Goal: Task Accomplishment & Management: Complete application form

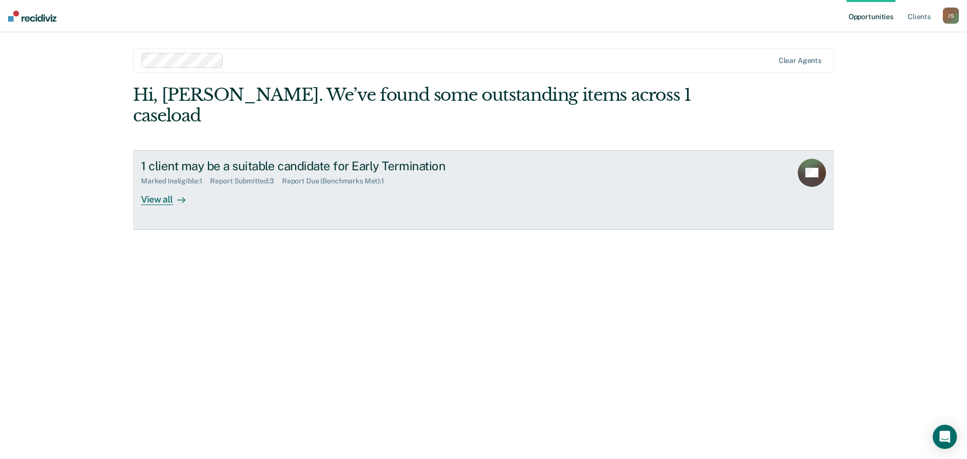
click at [169, 185] on div "View all" at bounding box center [169, 195] width 56 height 20
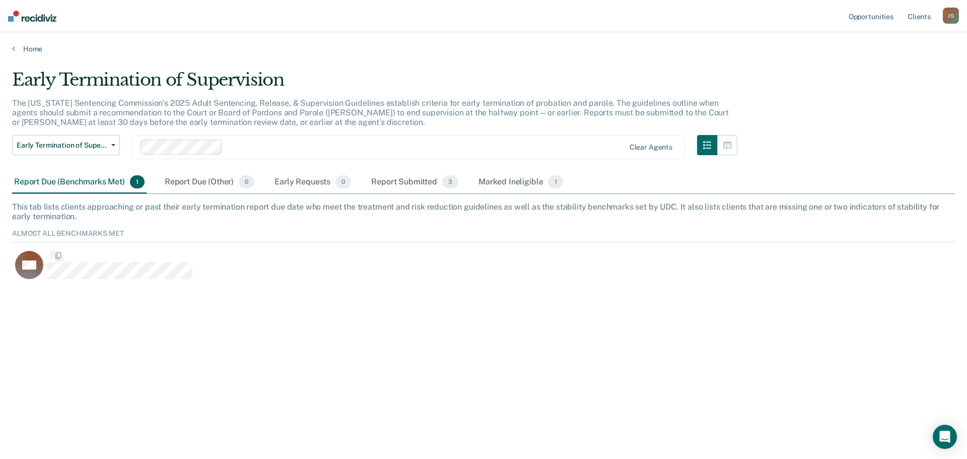
scroll to position [54, 935]
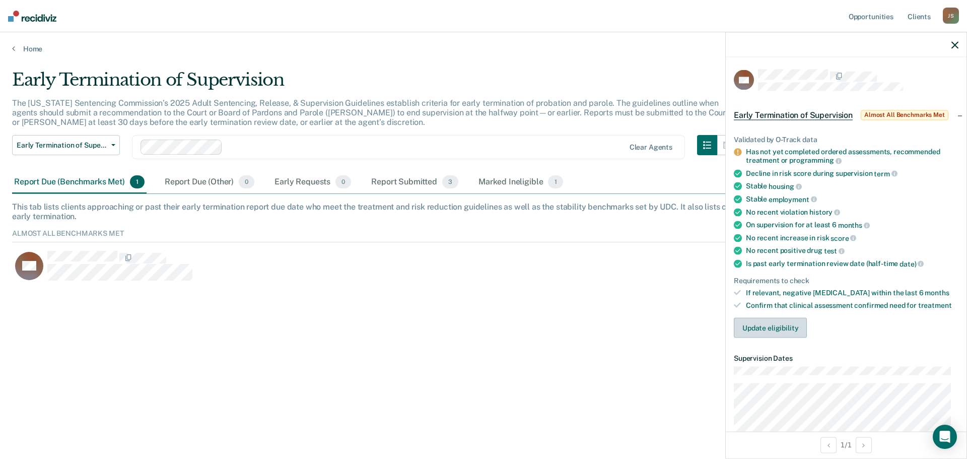
click at [773, 331] on button "Update eligibility" at bounding box center [770, 328] width 73 height 20
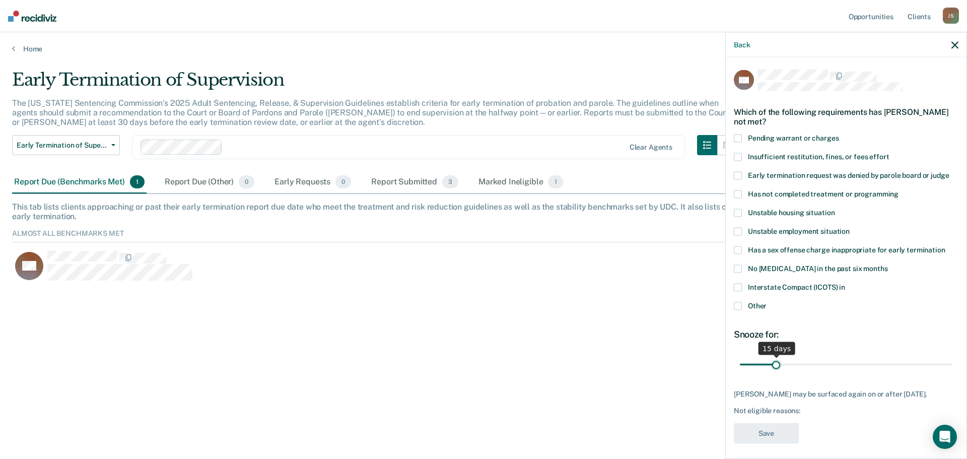
drag, startPoint x: 807, startPoint y: 366, endPoint x: 775, endPoint y: 366, distance: 32.2
type input "15"
click at [775, 366] on input "range" at bounding box center [846, 365] width 213 height 18
click at [739, 306] on span at bounding box center [738, 306] width 8 height 8
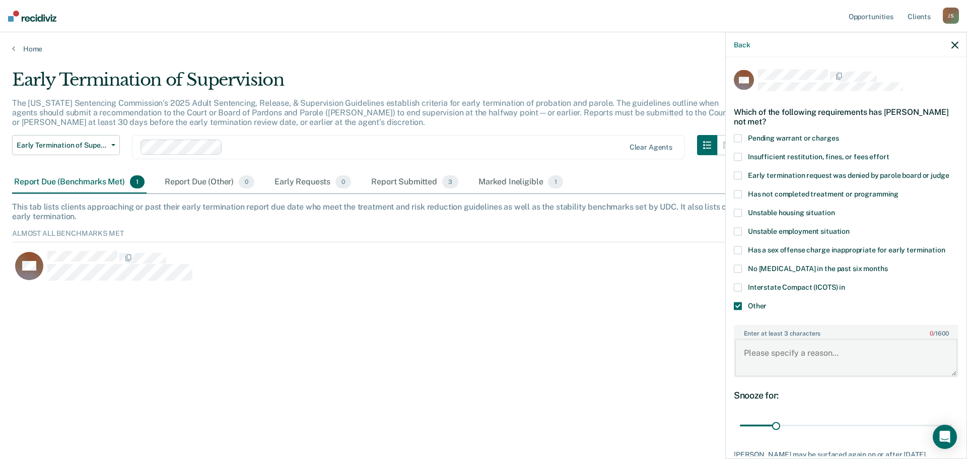
click at [816, 348] on textarea "Enter at least 3 characters 0 / 1600" at bounding box center [846, 357] width 223 height 37
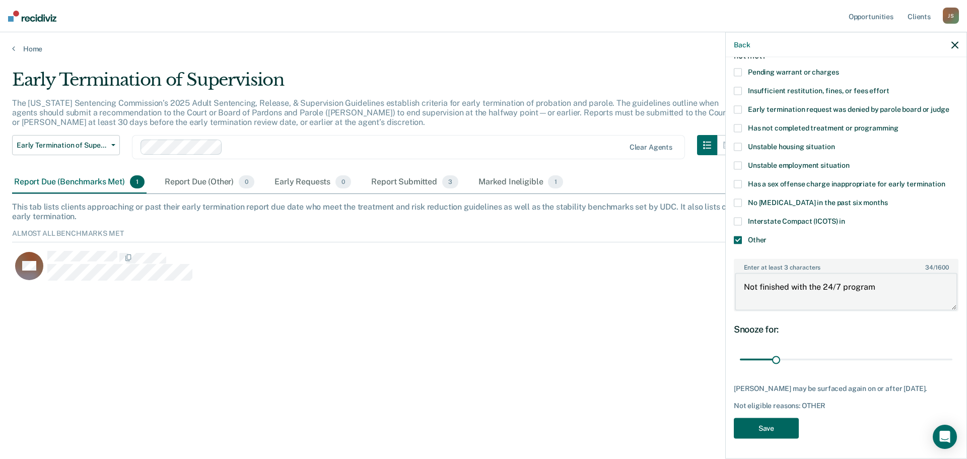
type textarea "Not finished with the 24/7 program"
click at [798, 421] on button "Save" at bounding box center [766, 428] width 65 height 21
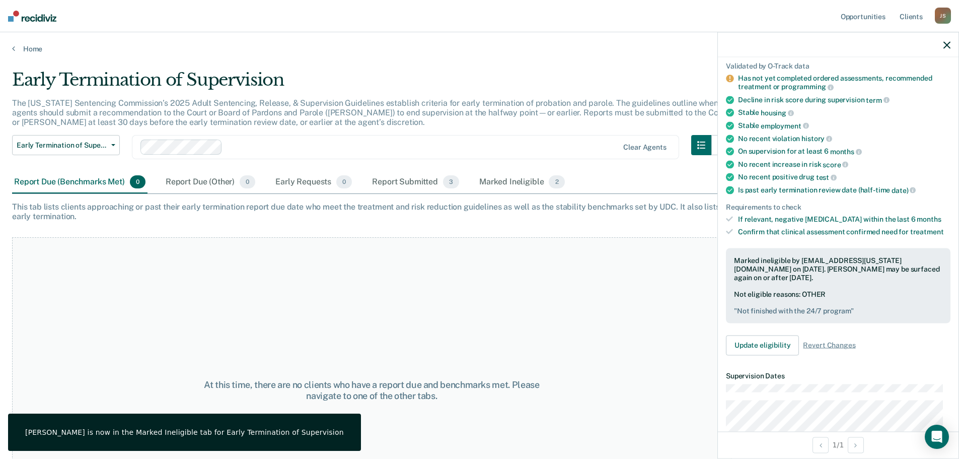
click at [678, 273] on div "At this time, there are no clients who have a report due and benchmarks met. Pl…" at bounding box center [372, 390] width 720 height 306
click at [950, 42] on icon "button" at bounding box center [947, 44] width 7 height 7
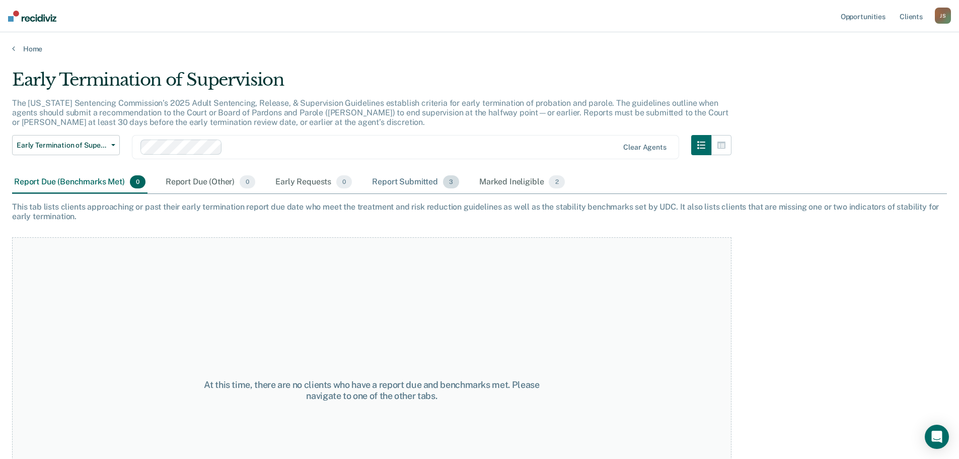
click at [413, 182] on div "Report Submitted 3" at bounding box center [415, 182] width 91 height 22
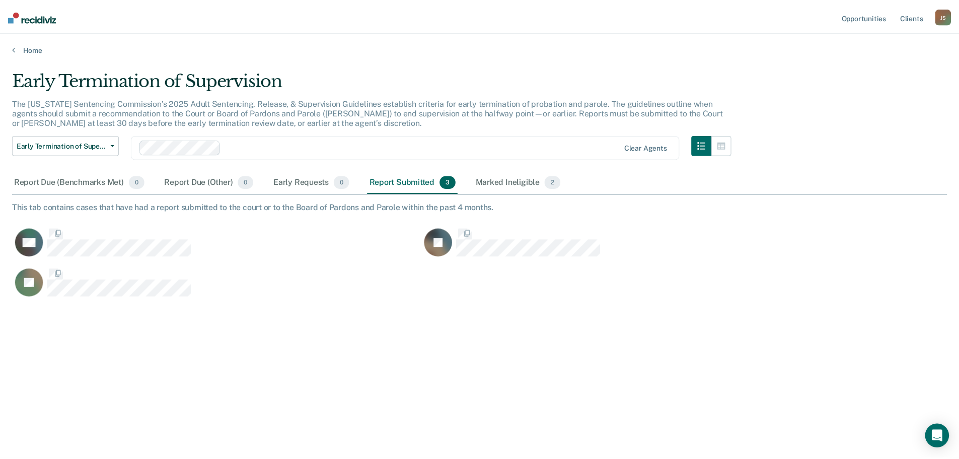
scroll to position [306, 935]
click at [520, 181] on div "Marked Ineligible 2" at bounding box center [522, 182] width 90 height 22
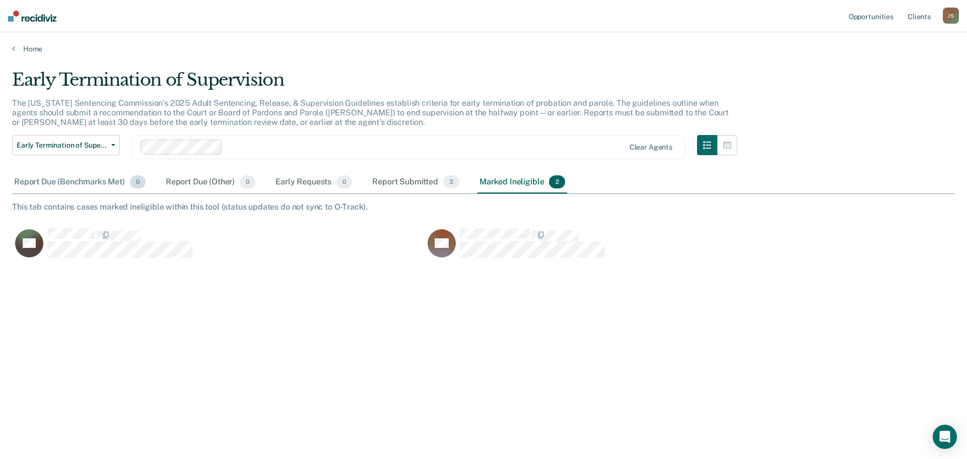
click at [103, 176] on div "Report Due (Benchmarks Met) 0" at bounding box center [79, 182] width 135 height 22
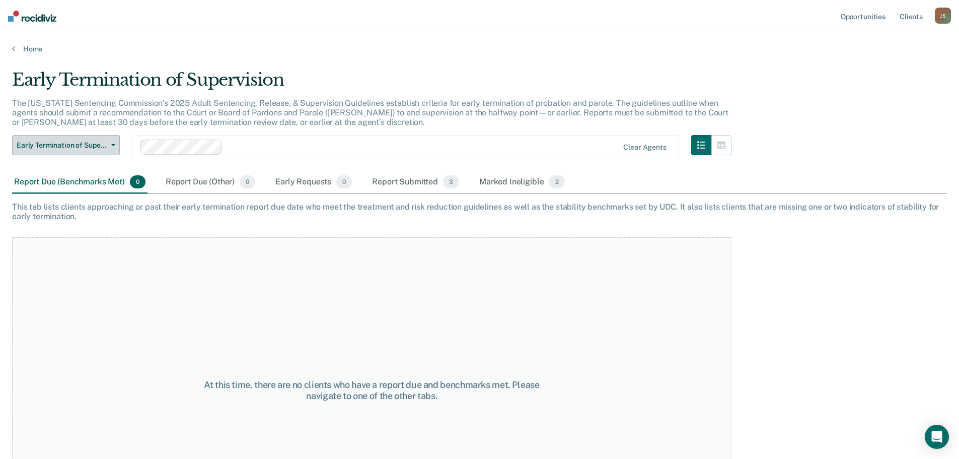
click at [101, 154] on button "Early Termination of Supervision" at bounding box center [66, 145] width 108 height 20
click at [101, 153] on button "Early Termination of Supervision" at bounding box center [66, 145] width 108 height 20
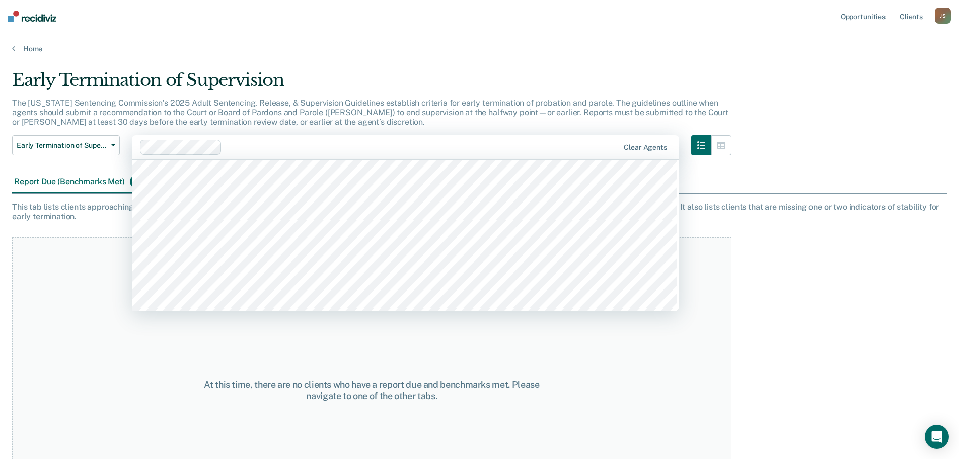
scroll to position [1309, 0]
click at [157, 365] on div "At this time, there are no clients who have a report due and benchmarks met. Pl…" at bounding box center [372, 390] width 720 height 306
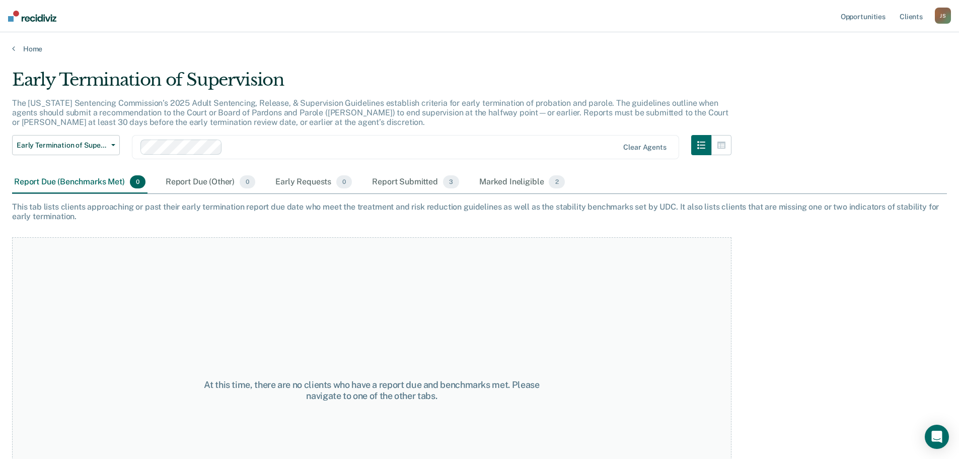
click at [947, 18] on div "J S" at bounding box center [943, 16] width 16 height 16
click at [886, 65] on link "Log Out" at bounding box center [902, 66] width 81 height 9
